Goal: Task Accomplishment & Management: Manage account settings

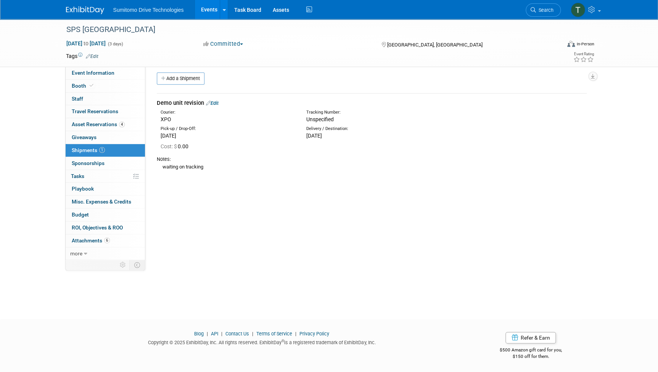
drag, startPoint x: 208, startPoint y: 11, endPoint x: 208, endPoint y: 16, distance: 5.0
click at [208, 11] on link "Events" at bounding box center [209, 9] width 28 height 19
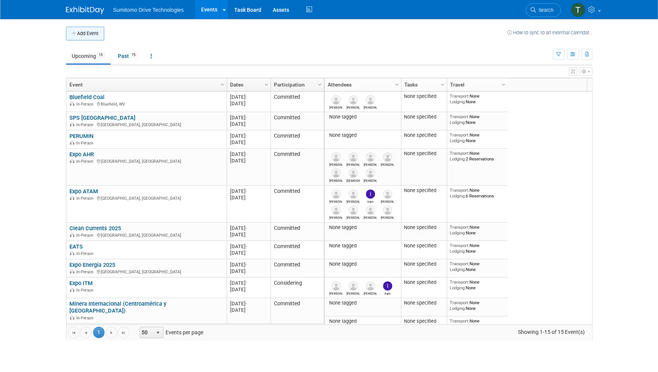
click at [87, 32] on button "Add Event" at bounding box center [85, 34] width 38 height 14
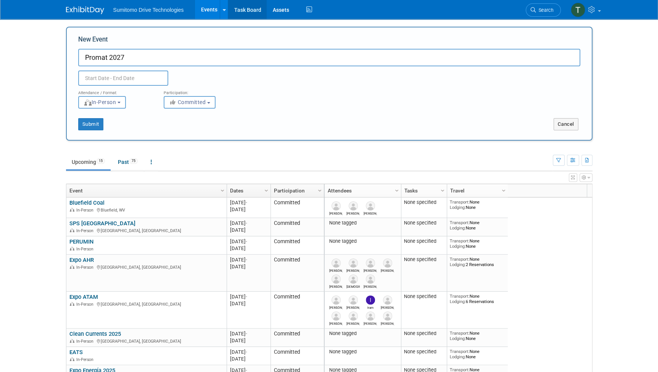
type input "Promat 2027"
click at [141, 79] on input "text" at bounding box center [123, 78] width 90 height 15
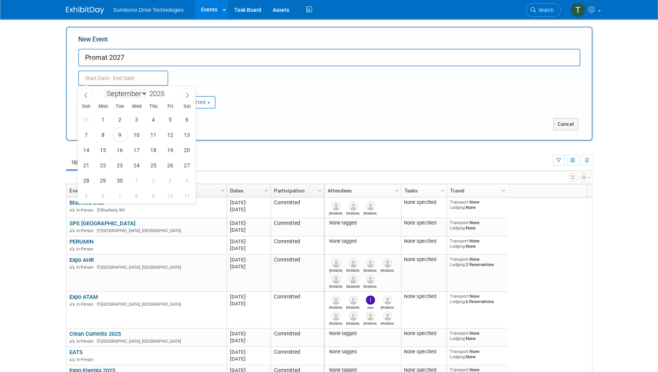
click at [141, 93] on select "January February March April May June July August September October November De…" at bounding box center [125, 94] width 44 height 10
select select "3"
click at [103, 89] on select "January February March April May June July August September October November De…" at bounding box center [125, 94] width 44 height 10
click at [167, 93] on span at bounding box center [167, 91] width 5 height 5
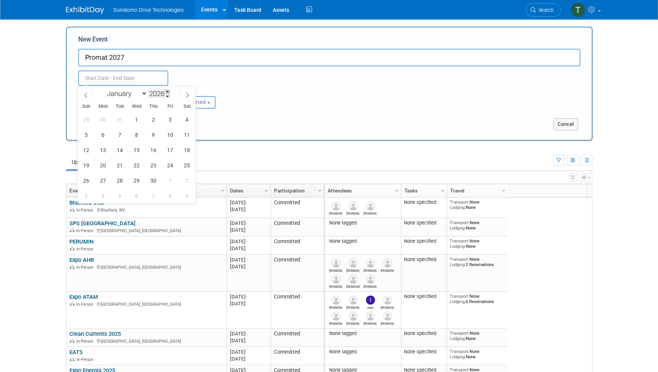
type input "2027"
click at [106, 167] on span "19" at bounding box center [103, 165] width 15 height 15
click at [137, 169] on span "21" at bounding box center [136, 165] width 15 height 15
type input "Apr 19, 2027 to Apr 21, 2027"
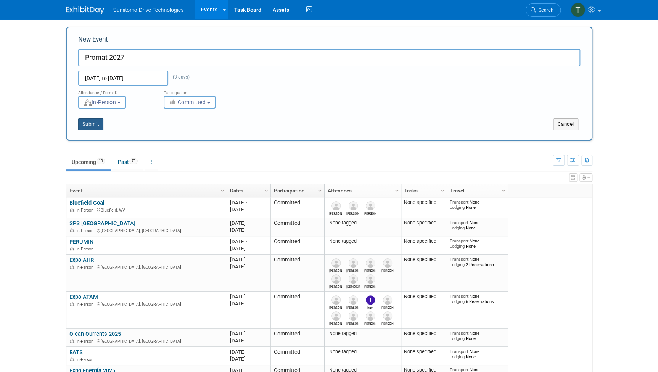
click at [99, 125] on button "Submit" at bounding box center [90, 124] width 25 height 12
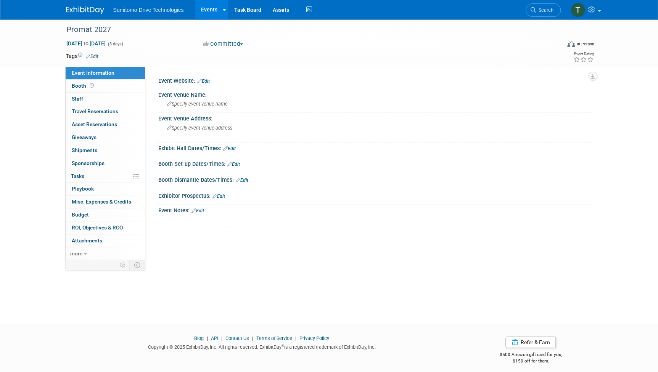
click at [202, 210] on link "Edit" at bounding box center [197, 210] width 13 height 5
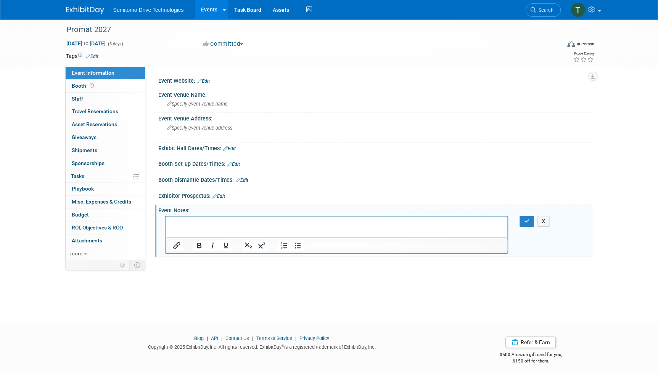
click at [223, 227] on html at bounding box center [336, 221] width 342 height 11
click at [226, 225] on p "Rich Text Area. Press ALT-0 for help." at bounding box center [336, 223] width 333 height 8
click at [250, 224] on p "submitted lease -" at bounding box center [336, 223] width 333 height 8
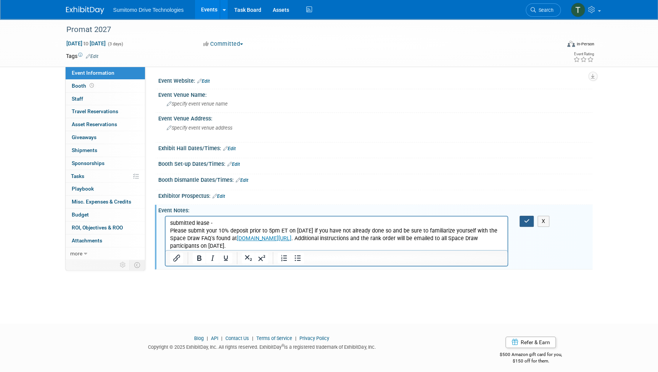
click at [525, 217] on button "button" at bounding box center [526, 221] width 14 height 11
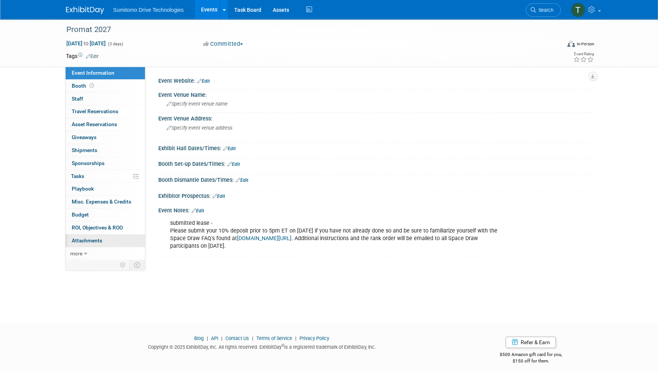
click at [84, 236] on link "0 Attachments 0" at bounding box center [105, 241] width 79 height 13
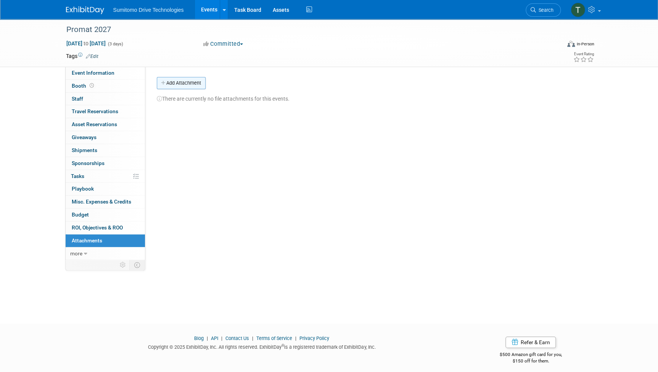
click at [198, 79] on button "Add Attachment" at bounding box center [181, 83] width 49 height 12
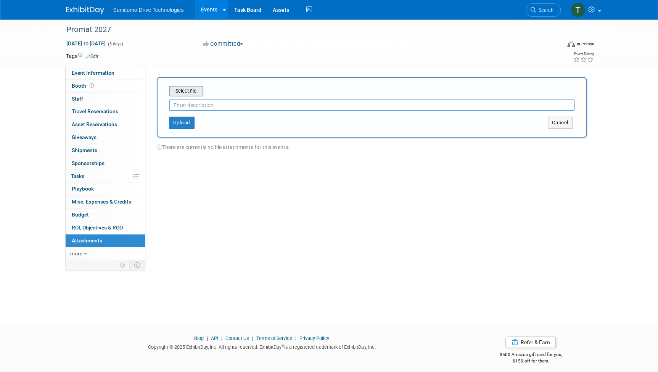
click at [194, 92] on input "file" at bounding box center [157, 91] width 91 height 9
type input "Contract"
click at [180, 123] on button "Upload" at bounding box center [182, 120] width 26 height 12
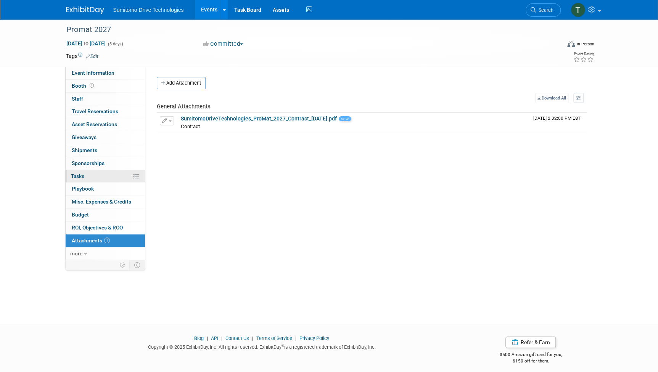
click at [80, 173] on span "Tasks 0%" at bounding box center [77, 176] width 13 height 6
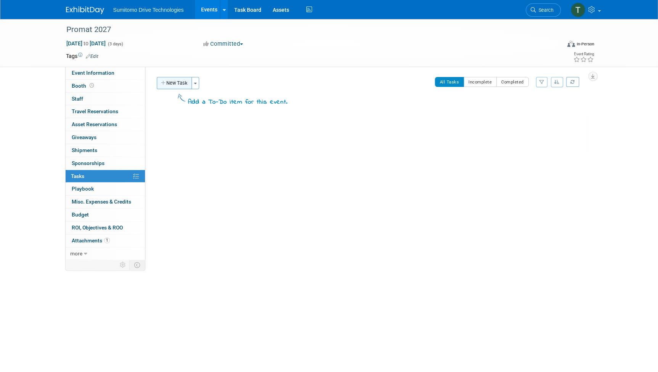
click at [179, 85] on button "New Task" at bounding box center [174, 83] width 35 height 12
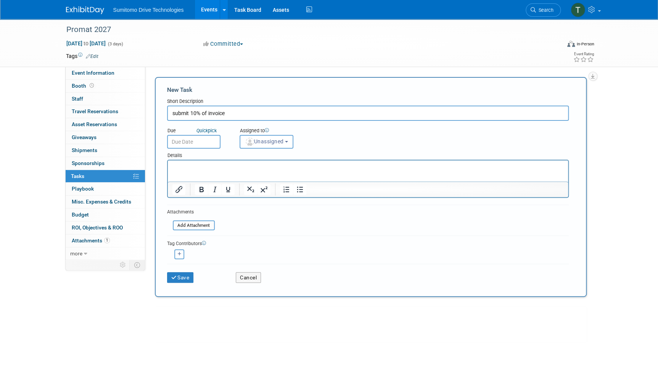
type input "submit 10% of invoice"
click at [195, 144] on input "text" at bounding box center [193, 142] width 53 height 14
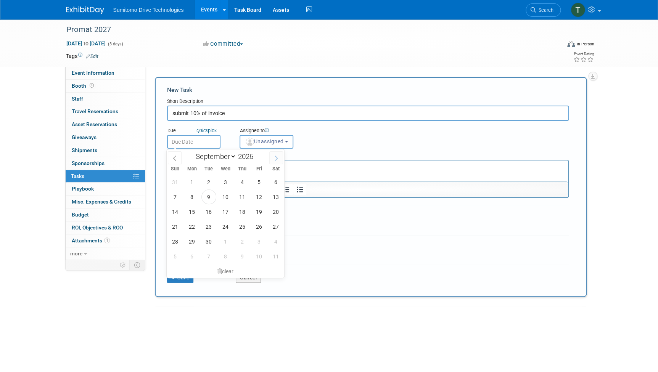
click at [279, 160] on span at bounding box center [276, 157] width 14 height 13
select select "10"
click at [193, 199] on span "3" at bounding box center [192, 197] width 15 height 15
type input "Nov 3, 2025"
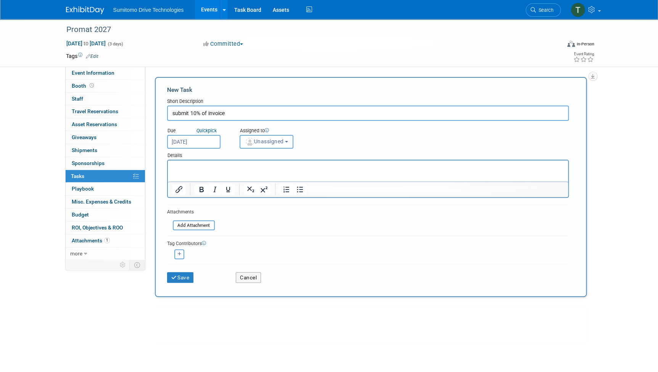
click at [257, 142] on span "Unassigned" at bounding box center [264, 141] width 39 height 6
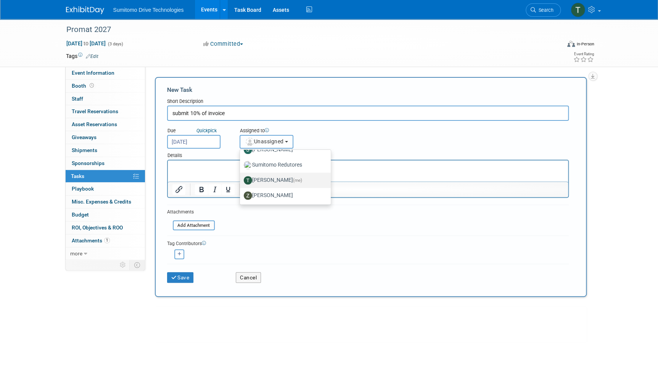
scroll to position [179, 0]
click at [259, 181] on label "Taylor Mobley (me)" at bounding box center [284, 180] width 80 height 12
click at [241, 181] on input "Taylor Mobley (me)" at bounding box center [238, 179] width 5 height 5
select select "bcccfbe1-0362-4317-a6f4-8ed3adbc5988"
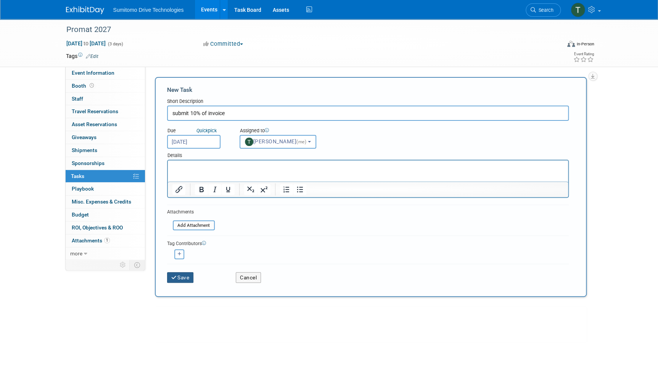
drag, startPoint x: 176, startPoint y: 275, endPoint x: 207, endPoint y: 267, distance: 32.1
click at [176, 275] on icon "submit" at bounding box center [174, 277] width 6 height 5
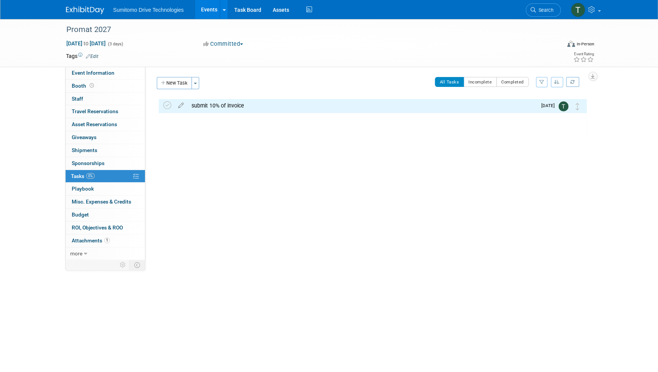
click at [206, 14] on link "Events" at bounding box center [209, 9] width 28 height 19
